Goal: Task Accomplishment & Management: Use online tool/utility

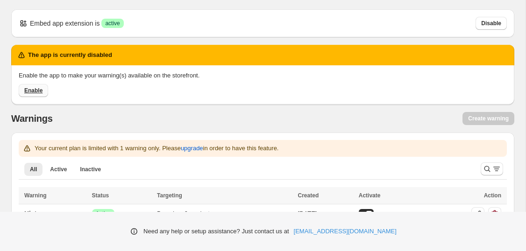
click at [38, 92] on span "Enable" at bounding box center [33, 90] width 18 height 7
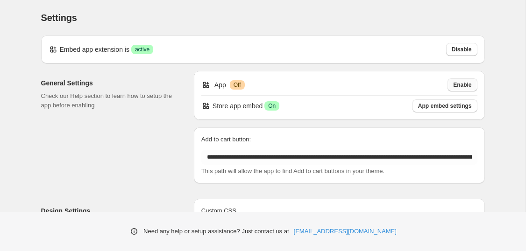
click at [454, 84] on span "Enable" at bounding box center [462, 84] width 18 height 7
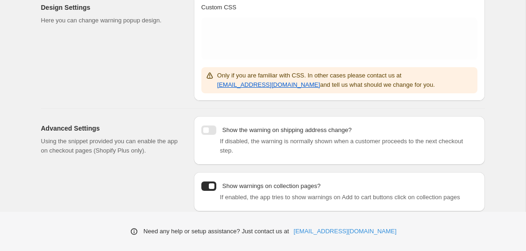
scroll to position [234, 0]
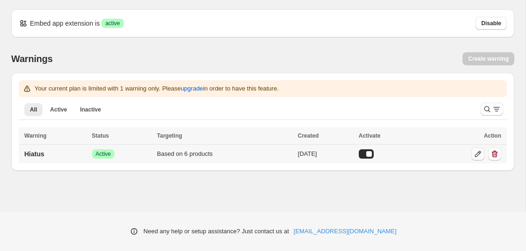
click at [475, 157] on icon at bounding box center [478, 154] width 6 height 6
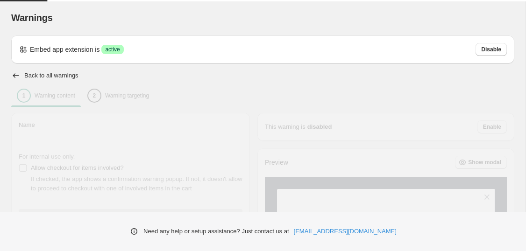
type input "******"
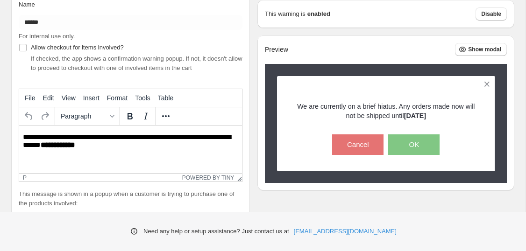
scroll to position [146, 0]
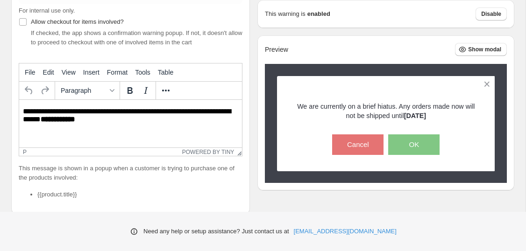
click at [75, 123] on strong "**********" at bounding box center [58, 119] width 35 height 7
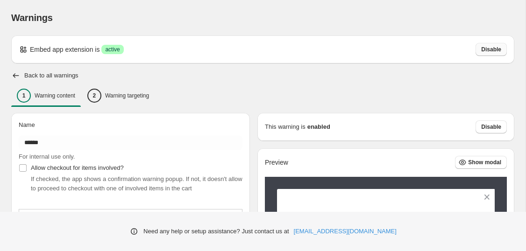
click at [491, 50] on span "Disable" at bounding box center [491, 49] width 20 height 7
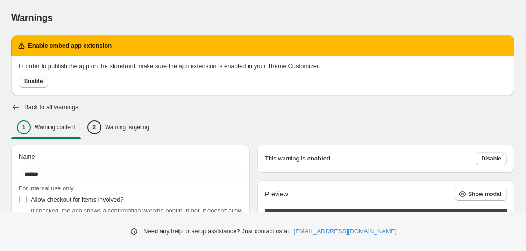
click at [35, 83] on span "Enable" at bounding box center [33, 81] width 18 height 7
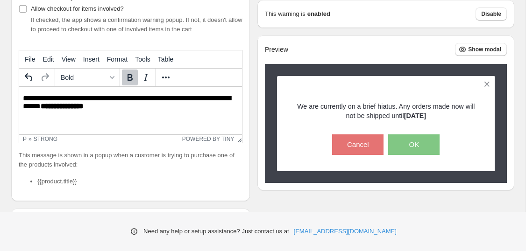
scroll to position [186, 0]
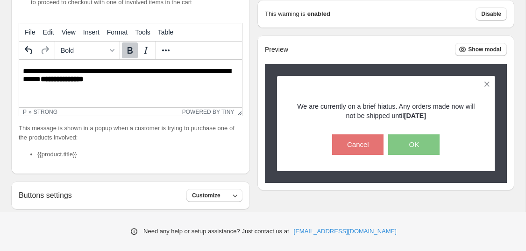
click at [84, 83] on strong "**********" at bounding box center [62, 79] width 43 height 7
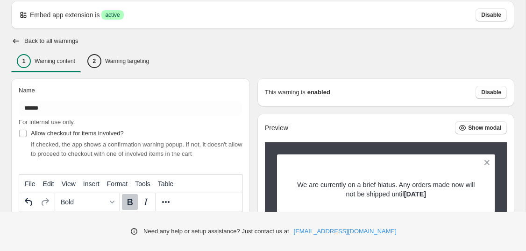
scroll to position [0, 0]
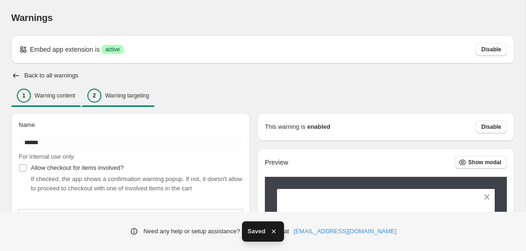
click at [142, 102] on div "2 Warning targeting" at bounding box center [118, 96] width 62 height 14
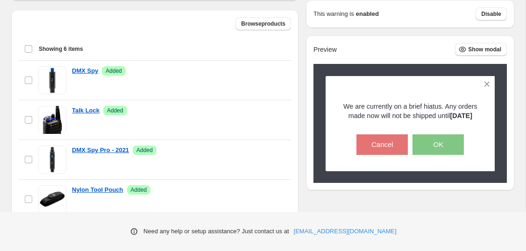
scroll to position [276, 0]
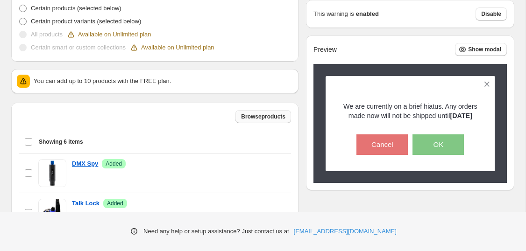
click at [270, 120] on span "Browse products" at bounding box center [263, 116] width 44 height 7
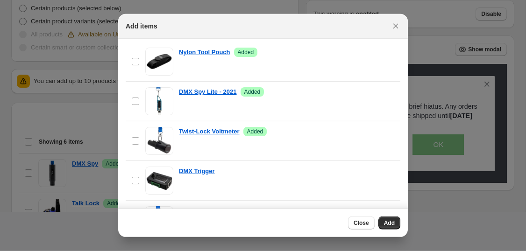
scroll to position [0, 0]
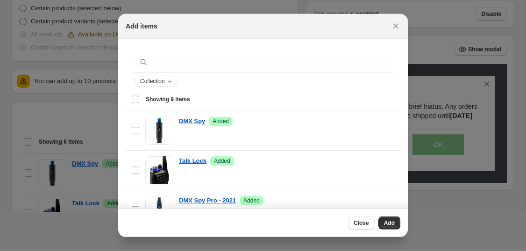
click at [146, 101] on span "Showing 9 items" at bounding box center [168, 99] width 44 height 7
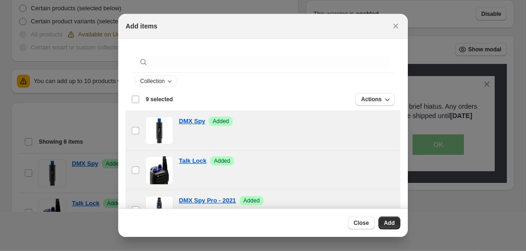
click at [385, 233] on div "Close Add" at bounding box center [263, 223] width 290 height 29
click at [385, 229] on button "Add" at bounding box center [390, 223] width 22 height 13
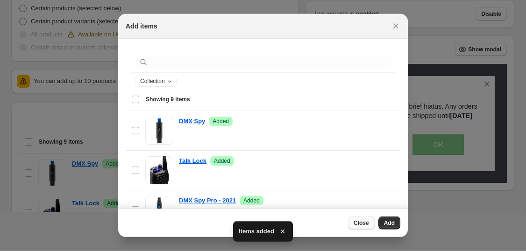
click at [360, 226] on span "Close" at bounding box center [361, 223] width 15 height 7
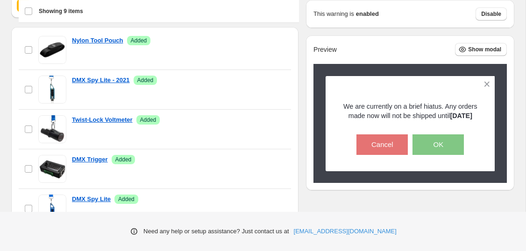
scroll to position [472, 0]
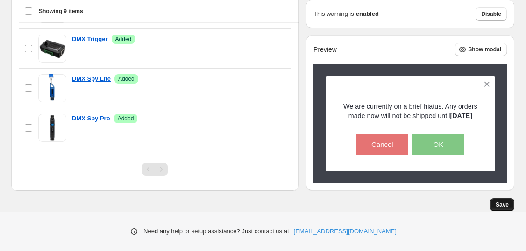
click at [497, 209] on button "Save" at bounding box center [502, 205] width 24 height 13
